Goal: Task Accomplishment & Management: Manage account settings

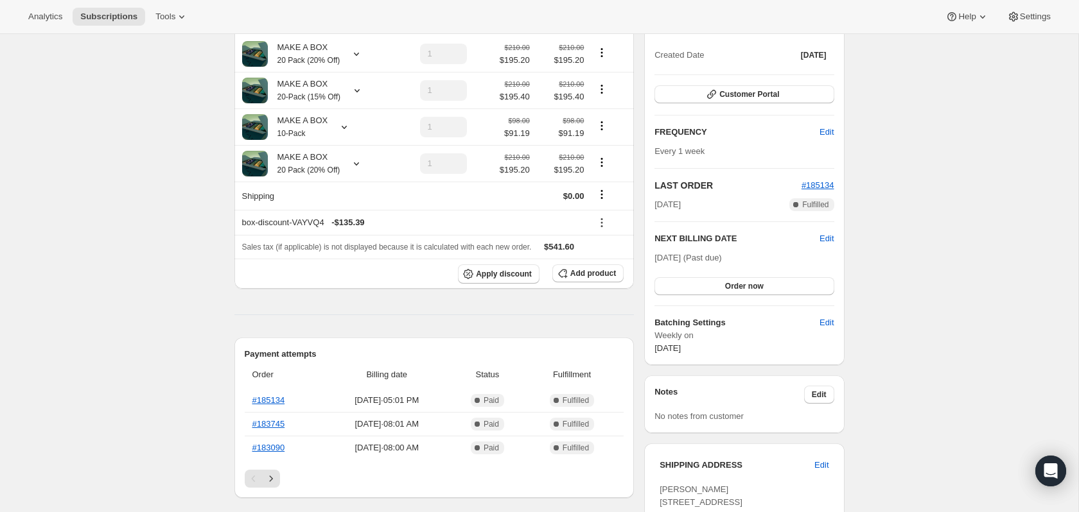
scroll to position [64, 0]
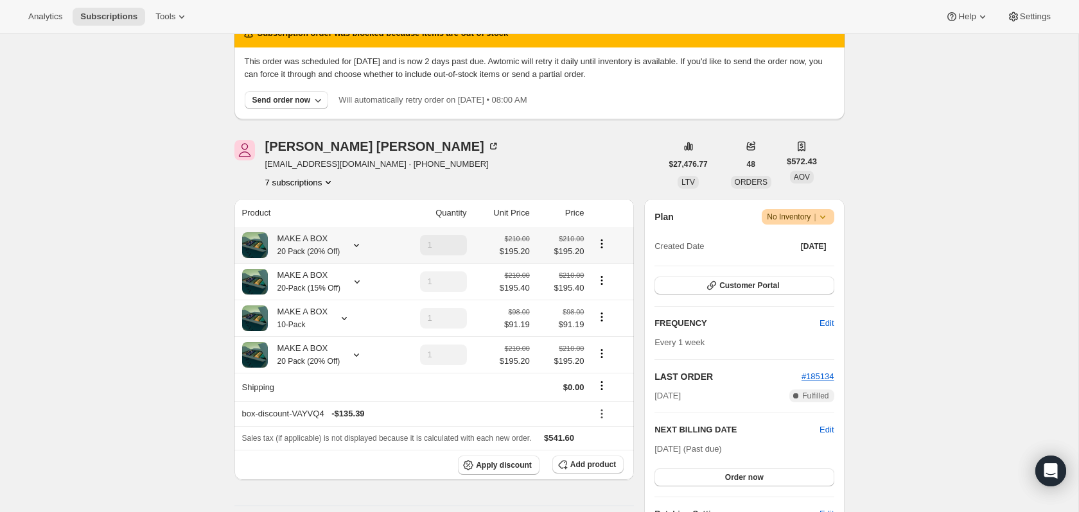
click at [338, 253] on small "20 Pack (20% Off)" at bounding box center [308, 251] width 63 height 9
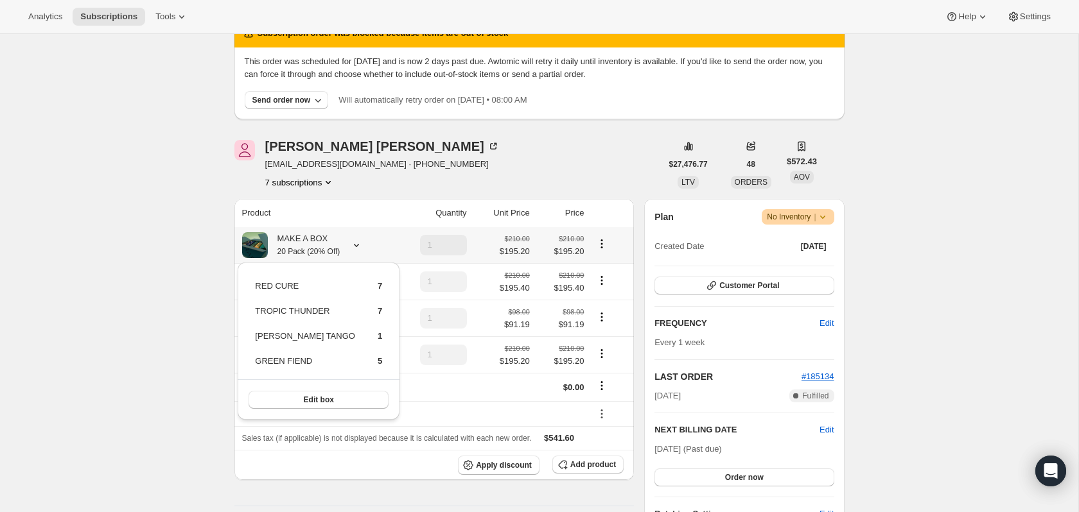
click at [338, 253] on small "20 Pack (20% Off)" at bounding box center [308, 251] width 63 height 9
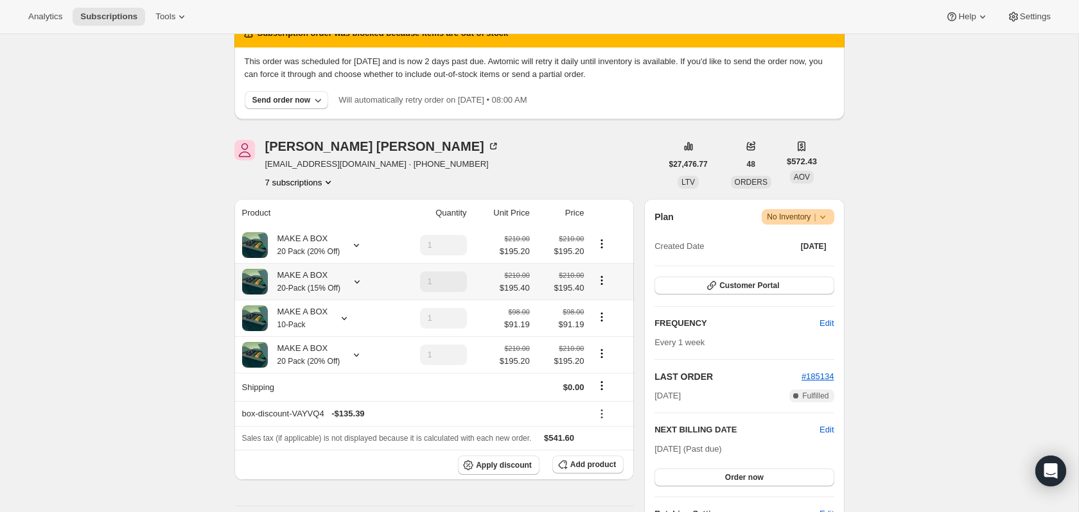
click at [355, 281] on icon at bounding box center [357, 281] width 13 height 13
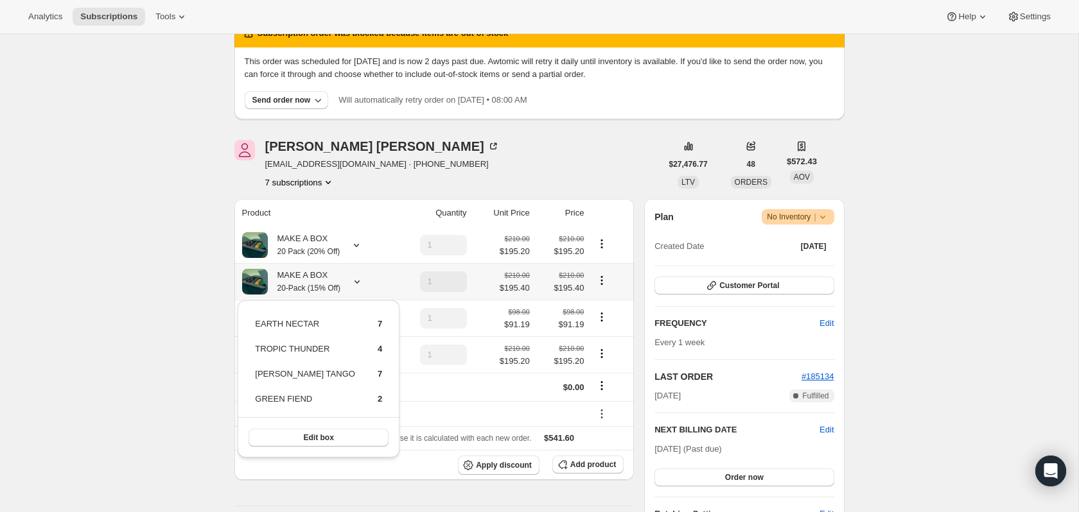
click at [355, 281] on icon at bounding box center [357, 281] width 13 height 13
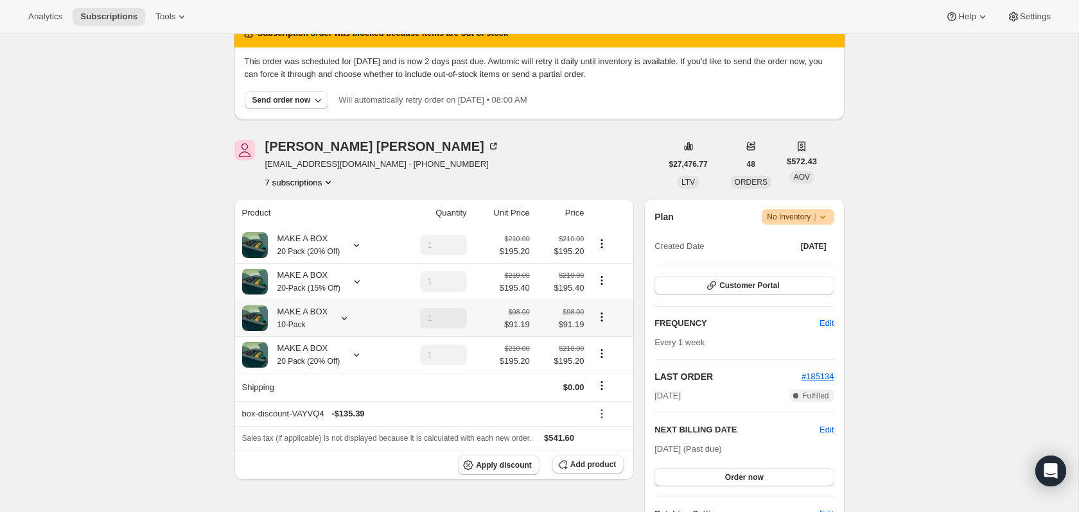
click at [343, 322] on icon at bounding box center [344, 318] width 13 height 13
click at [332, 421] on button "Edit box" at bounding box center [298, 426] width 114 height 18
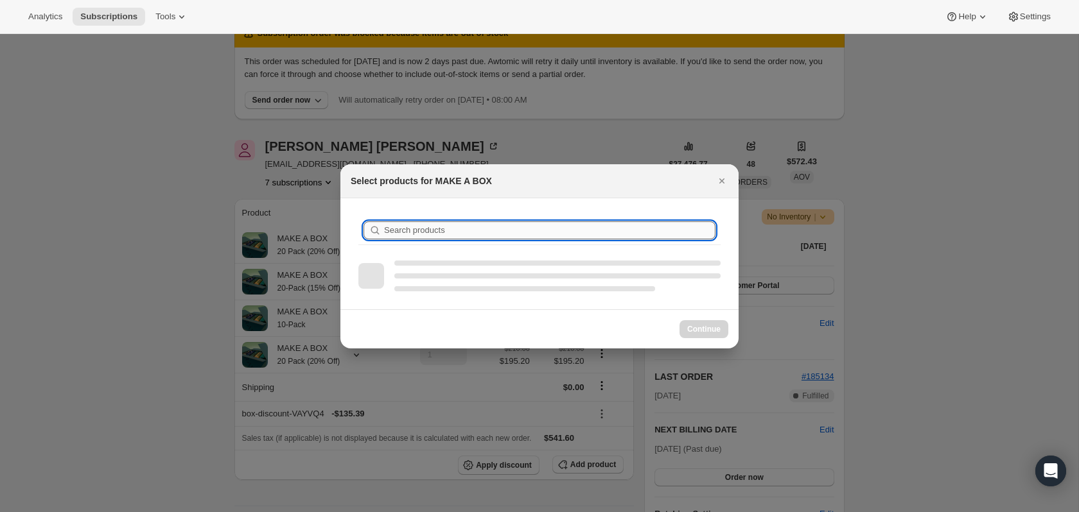
click at [447, 233] on input "Search products" at bounding box center [549, 230] width 331 height 18
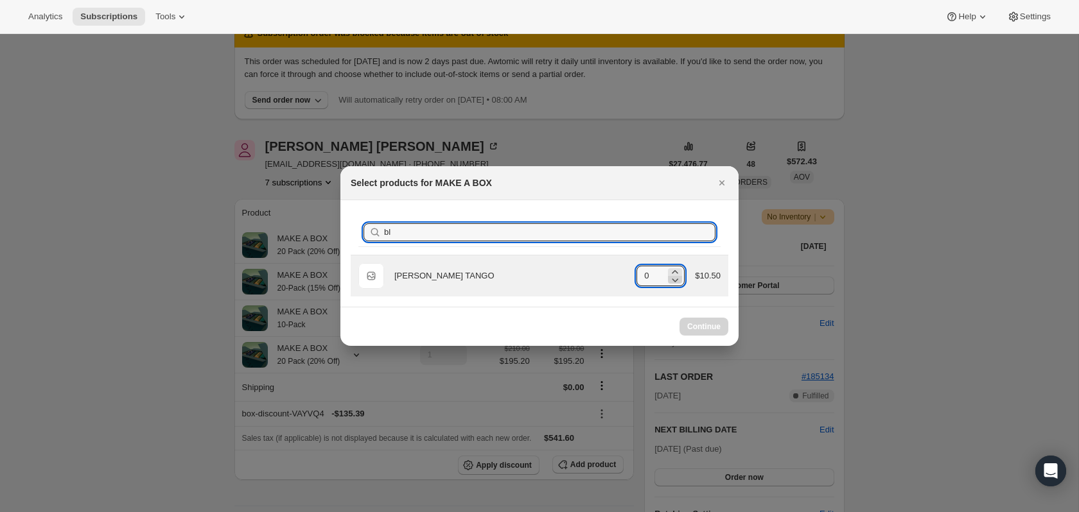
click at [673, 274] on icon ":ril:" at bounding box center [674, 279] width 13 height 13
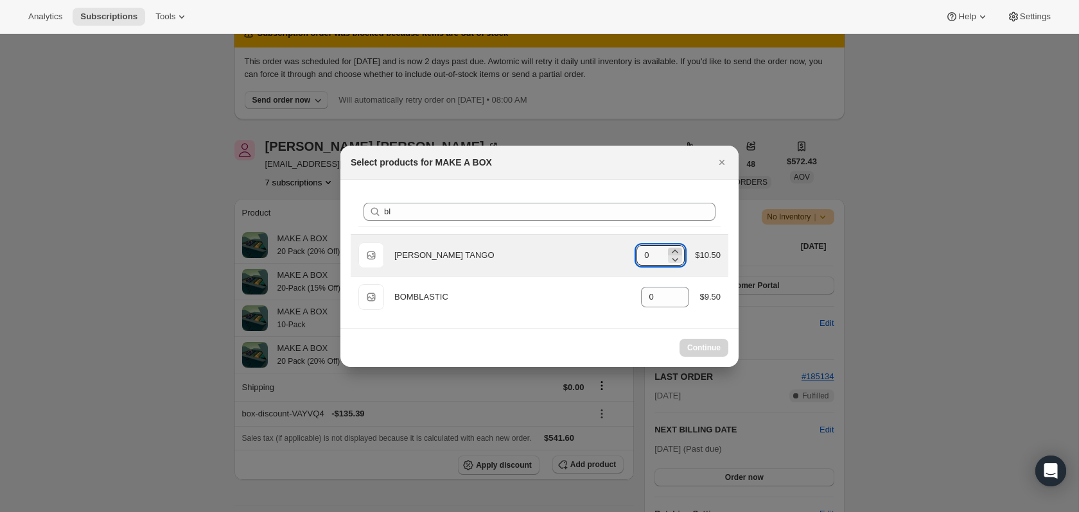
click at [672, 246] on div "Default Title [PERSON_NAME] TANGO gid://shopify/ProductVariant/37763352264853 0…" at bounding box center [540, 255] width 378 height 41
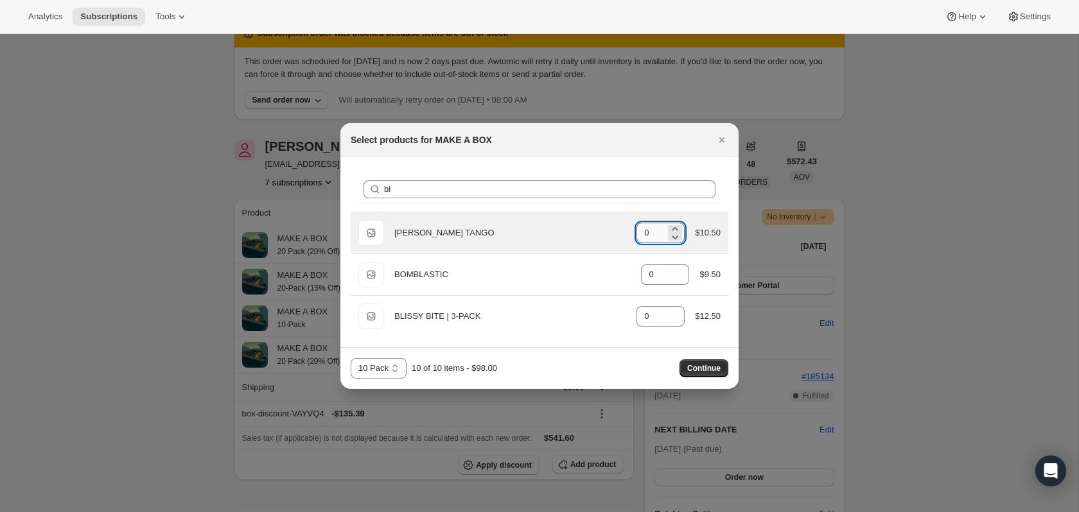
click at [654, 230] on input "0" at bounding box center [650, 233] width 29 height 21
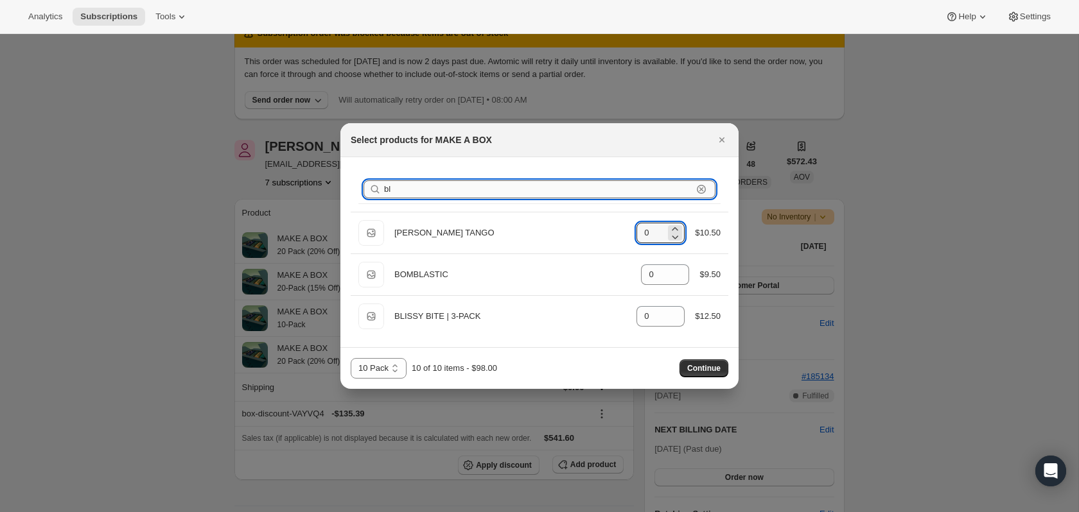
click at [630, 193] on input "bl" at bounding box center [538, 189] width 308 height 18
type input "d"
type input "3"
type input "dr"
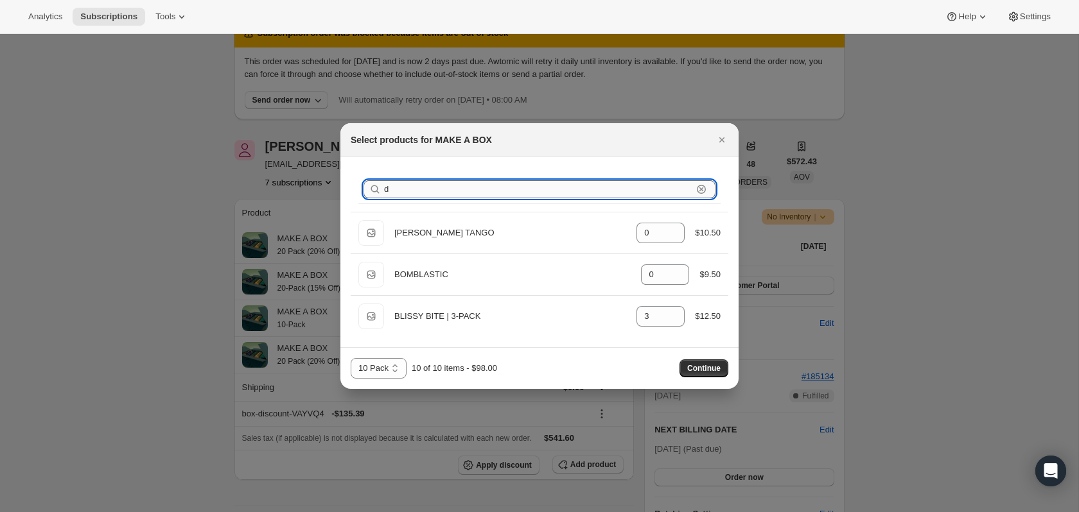
type input "7"
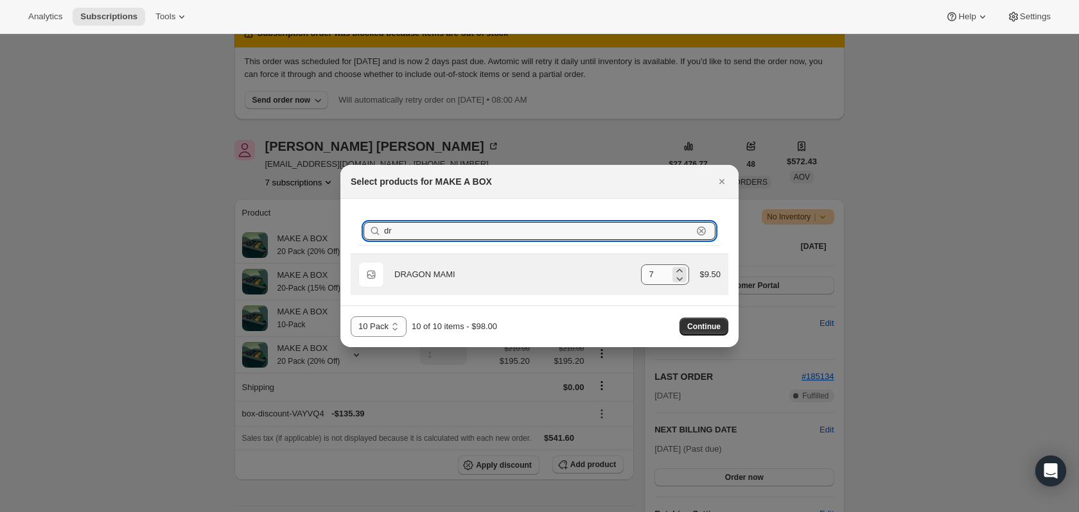
type input "dr"
click at [655, 265] on input "7" at bounding box center [655, 275] width 29 height 21
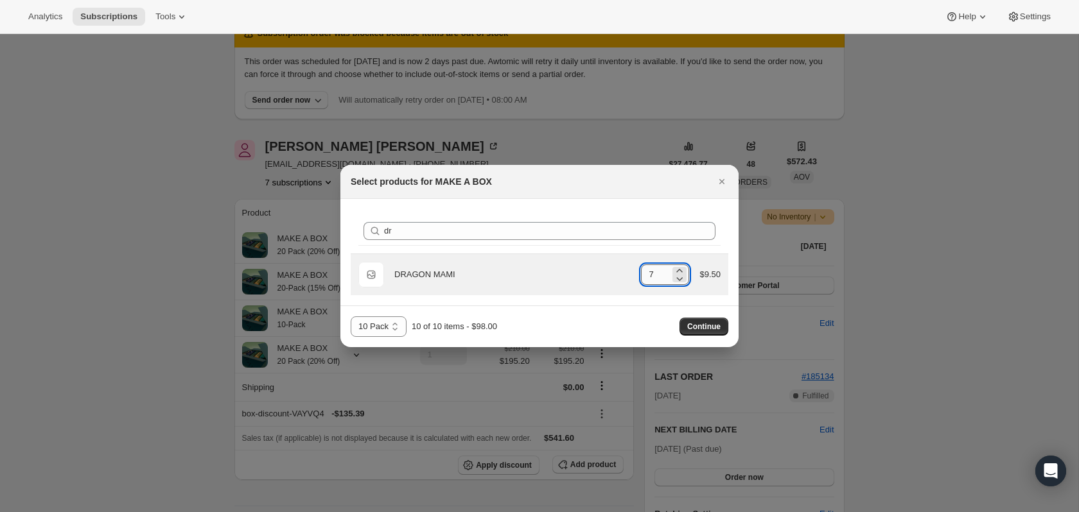
click at [655, 265] on input "7" at bounding box center [655, 275] width 29 height 21
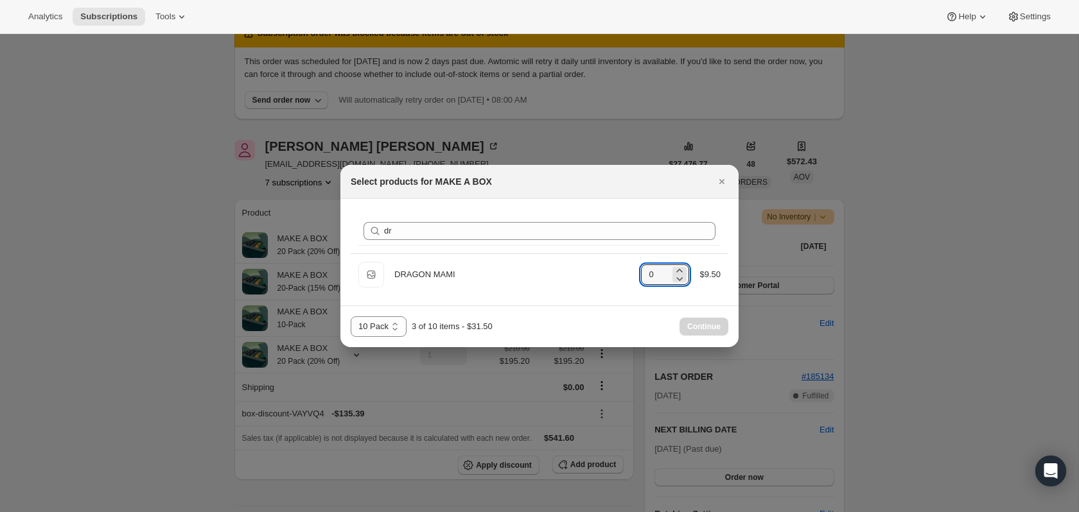
type input "0"
click at [602, 214] on div "Search products dr [PERSON_NAME]" at bounding box center [540, 231] width 378 height 44
click at [600, 221] on div "Search products dr [PERSON_NAME]" at bounding box center [539, 231] width 362 height 28
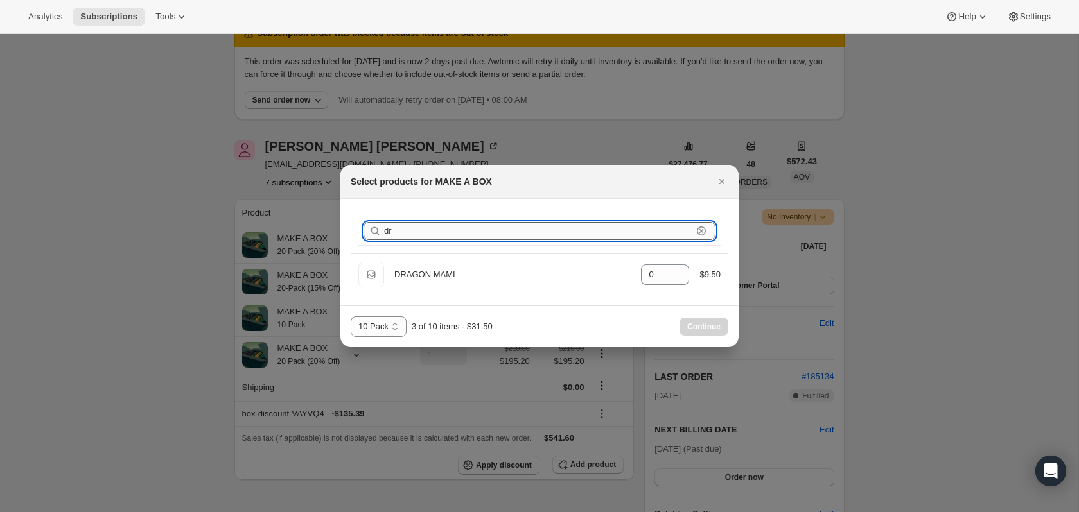
click at [596, 229] on input "dr" at bounding box center [538, 231] width 308 height 18
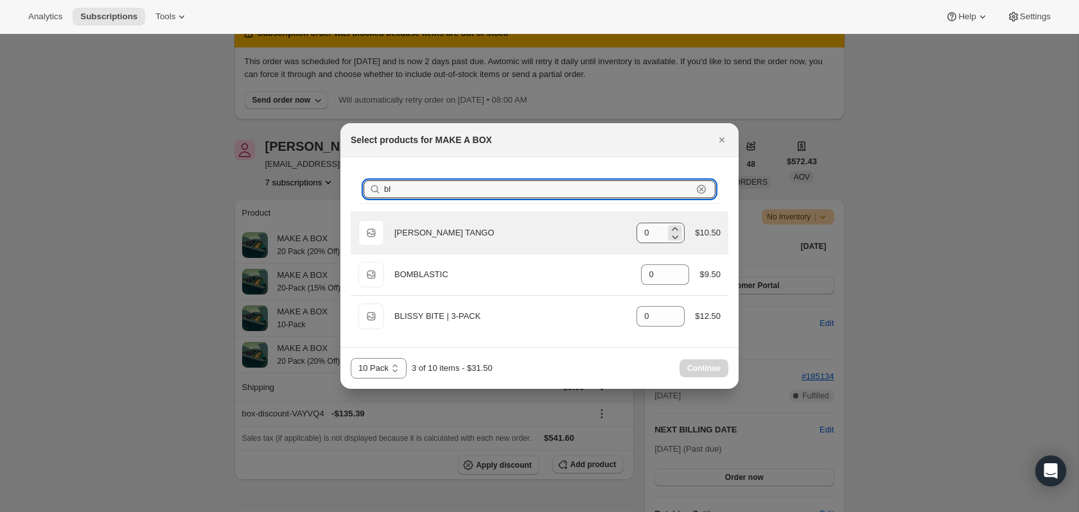
type input "bl"
click at [652, 238] on input "0" at bounding box center [650, 233] width 29 height 21
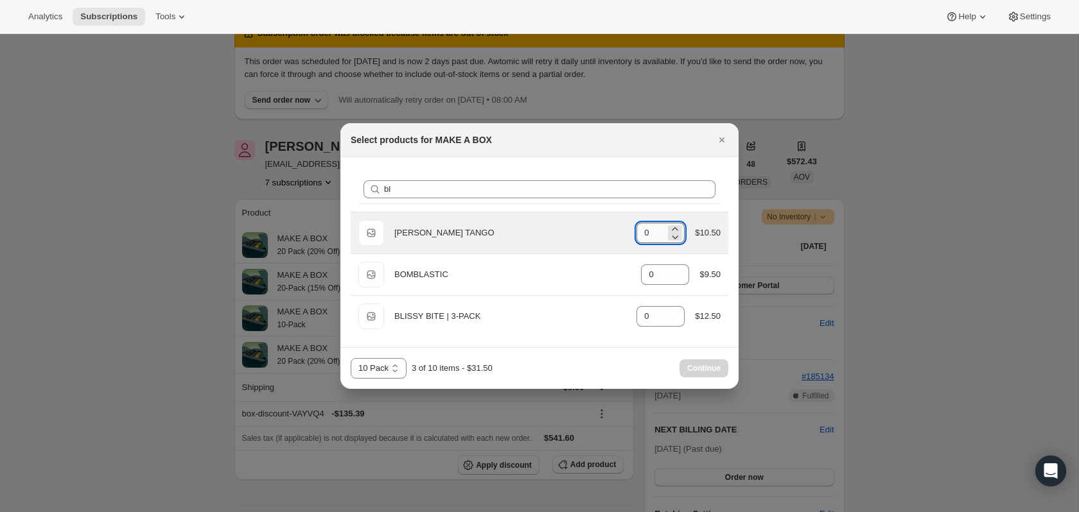
click at [652, 238] on input "0" at bounding box center [650, 233] width 29 height 21
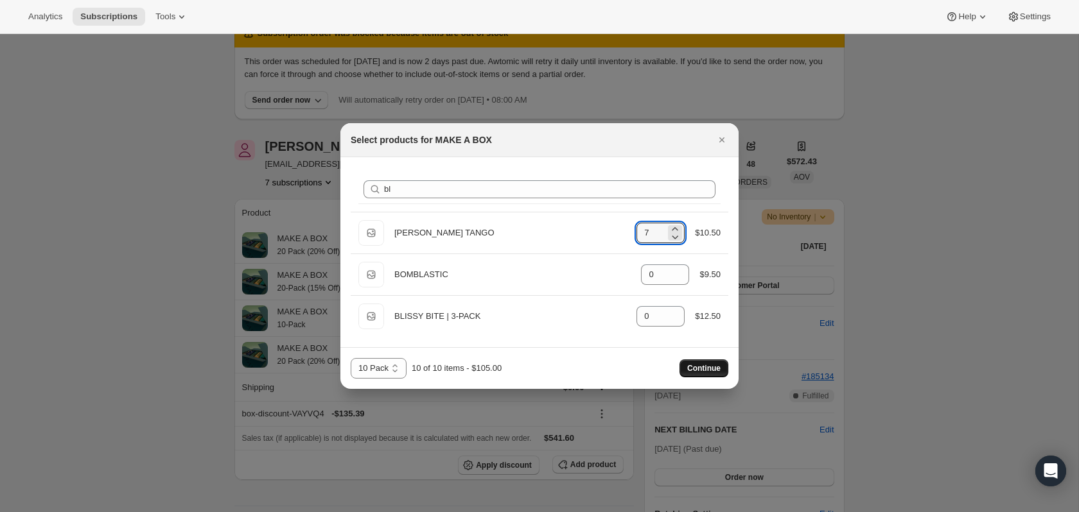
type input "7"
click at [695, 360] on button "Continue" at bounding box center [703, 369] width 49 height 18
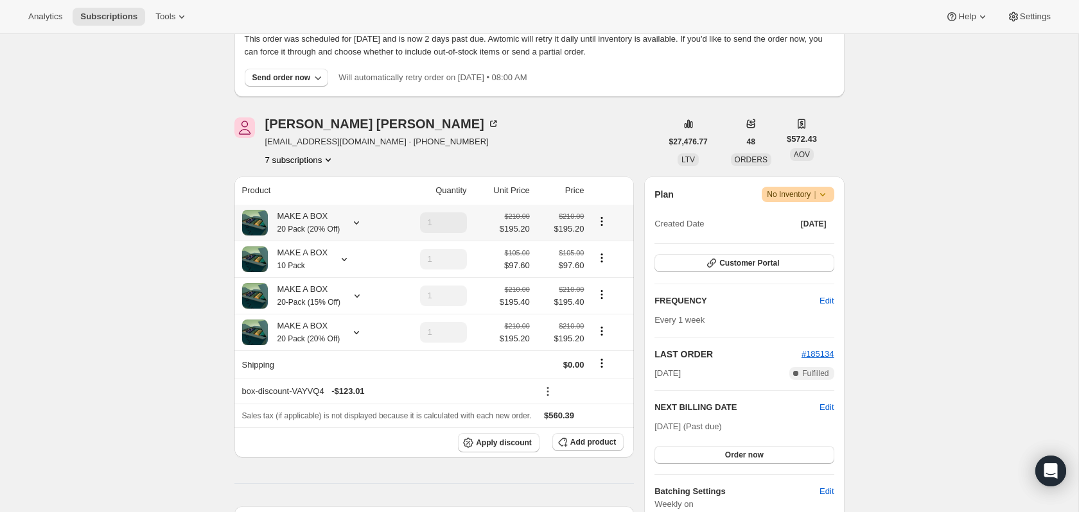
scroll to position [152, 0]
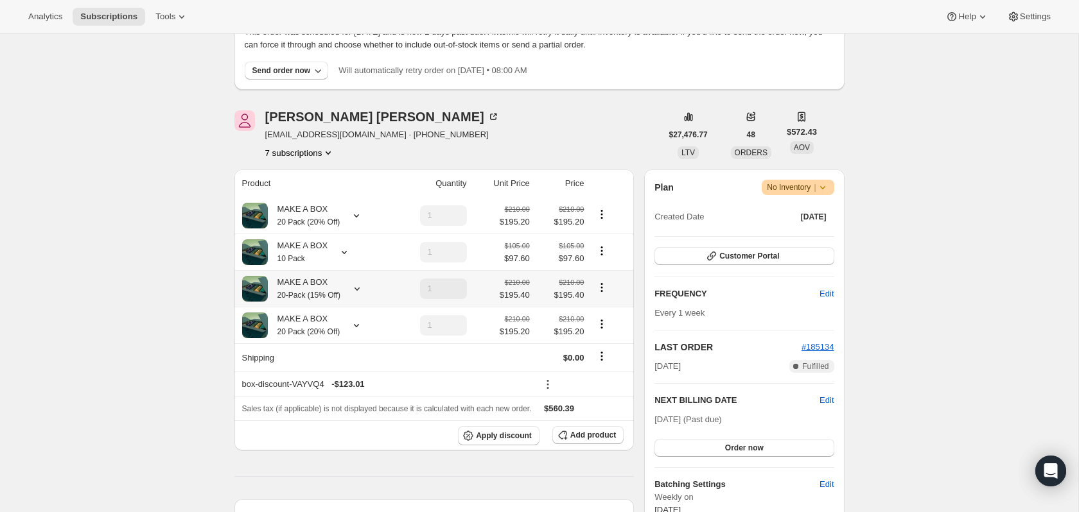
click at [360, 291] on icon at bounding box center [357, 288] width 13 height 13
click at [352, 328] on div at bounding box center [354, 325] width 18 height 13
click at [727, 440] on button "Order now" at bounding box center [743, 448] width 179 height 18
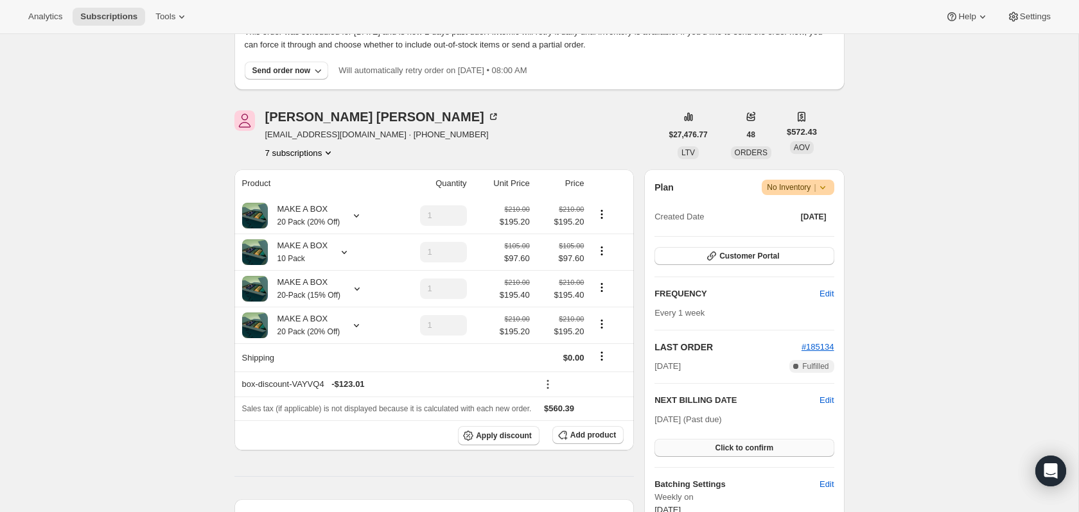
click at [727, 440] on button "Click to confirm" at bounding box center [743, 448] width 179 height 18
